Goal: Check status: Check status

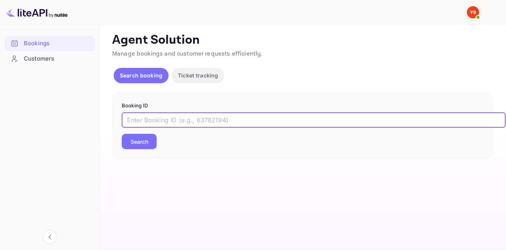
click at [180, 121] on input "text" at bounding box center [314, 120] width 384 height 15
type input "7521387"
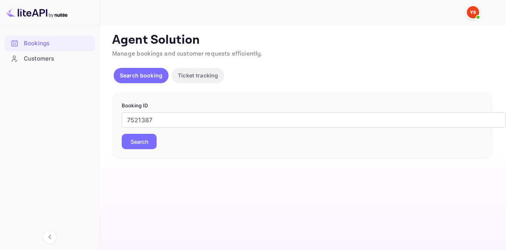
click at [154, 139] on button "Search" at bounding box center [139, 141] width 35 height 15
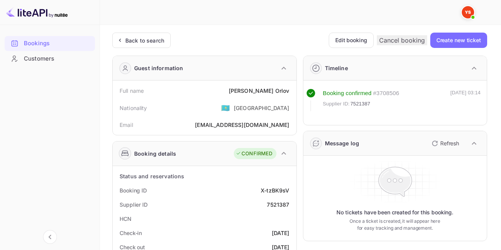
click at [146, 40] on div "Back to search" at bounding box center [144, 40] width 39 height 8
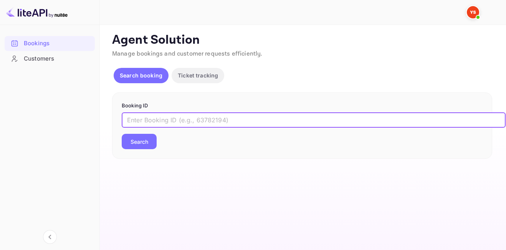
click at [196, 116] on input "text" at bounding box center [314, 120] width 384 height 15
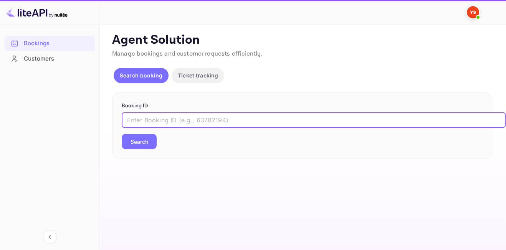
paste input "8349206"
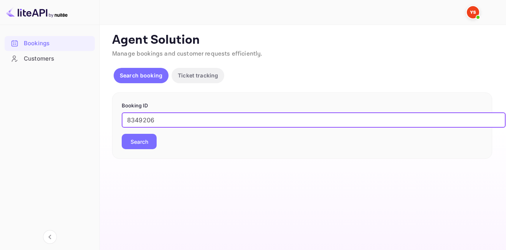
type input "8349206"
click at [122, 134] on button "Search" at bounding box center [139, 141] width 35 height 15
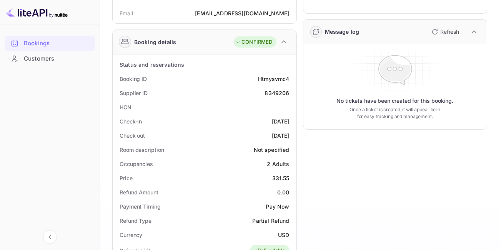
scroll to position [107, 0]
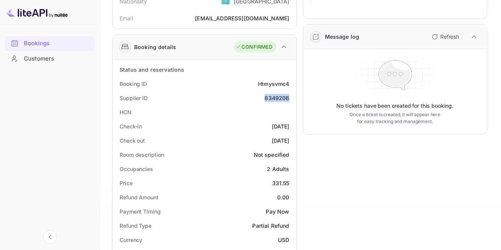
drag, startPoint x: 263, startPoint y: 100, endPoint x: 292, endPoint y: 97, distance: 29.0
click at [292, 97] on div "Supplier ID 8349206" at bounding box center [204, 98] width 177 height 14
copy div "8349206"
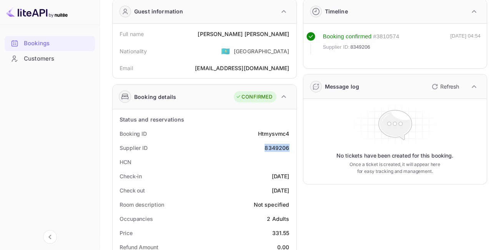
scroll to position [53, 0]
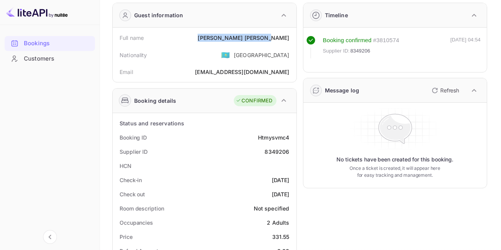
drag, startPoint x: 248, startPoint y: 37, endPoint x: 295, endPoint y: 36, distance: 46.9
click at [295, 36] on div "Full name [PERSON_NAME] Nationality 🇰🇿 [DEMOGRAPHIC_DATA] Email [EMAIL_ADDRESS]…" at bounding box center [205, 55] width 184 height 55
copy div "[PERSON_NAME]"
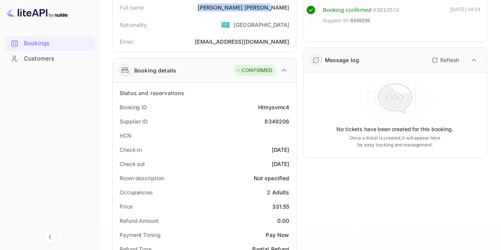
scroll to position [165, 0]
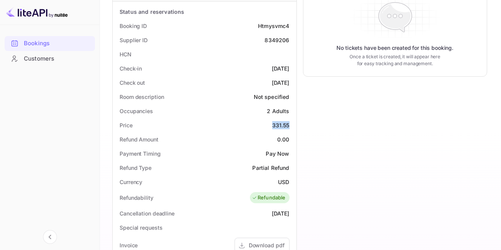
drag, startPoint x: 268, startPoint y: 123, endPoint x: 290, endPoint y: 126, distance: 21.7
click at [290, 126] on div "Price 331.55" at bounding box center [204, 125] width 177 height 14
copy div "331.55"
drag, startPoint x: 274, startPoint y: 181, endPoint x: 295, endPoint y: 181, distance: 20.8
click at [295, 181] on div "Status and reservations Booking ID Htmysvmc4 Supplier ID 8349206 HCN Check-in […" at bounding box center [205, 213] width 184 height 423
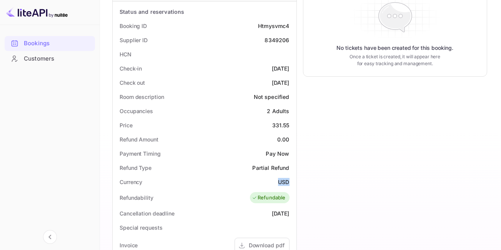
copy div "USD"
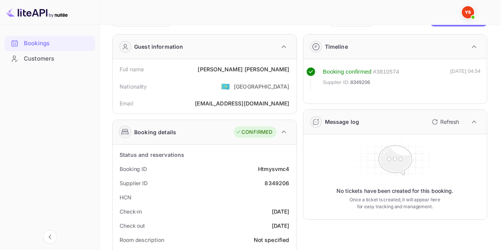
scroll to position [0, 0]
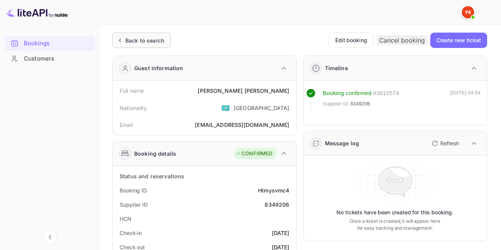
click at [131, 36] on div "Back to search" at bounding box center [144, 40] width 39 height 8
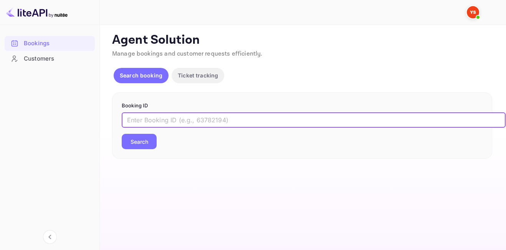
click at [255, 116] on input "text" at bounding box center [314, 120] width 384 height 15
paste input "9372637"
type input "9372637"
click at [122, 134] on button "Search" at bounding box center [139, 141] width 35 height 15
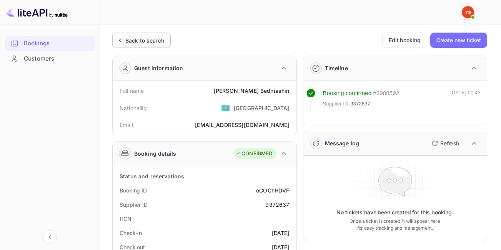
click at [139, 40] on div "Back to search" at bounding box center [144, 40] width 39 height 8
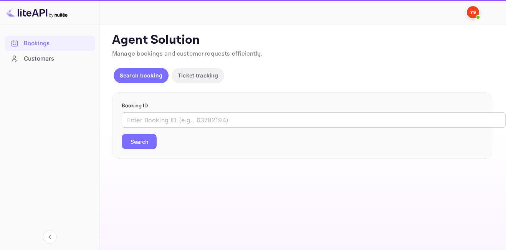
click at [219, 112] on form "Booking ID ​ Search" at bounding box center [302, 126] width 361 height 48
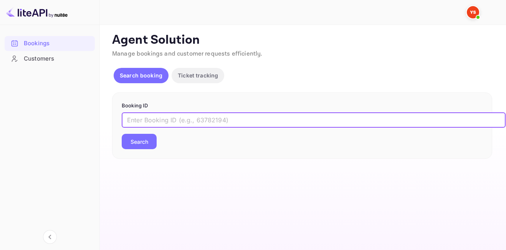
click at [218, 119] on input "text" at bounding box center [314, 120] width 384 height 15
paste input "8547499"
type input "8547499"
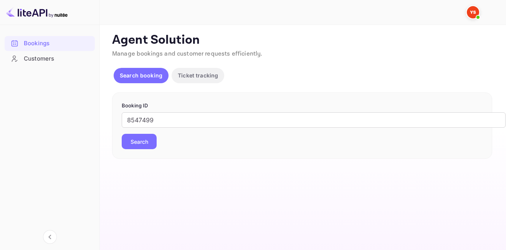
click at [139, 136] on button "Search" at bounding box center [139, 141] width 35 height 15
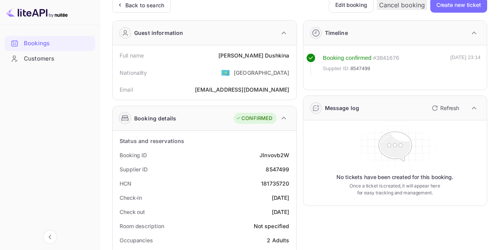
scroll to position [36, 0]
